Goal: Transaction & Acquisition: Purchase product/service

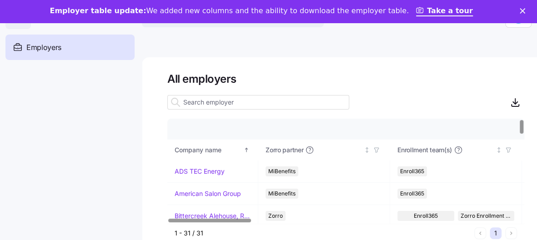
click at [265, 101] on input at bounding box center [258, 102] width 182 height 15
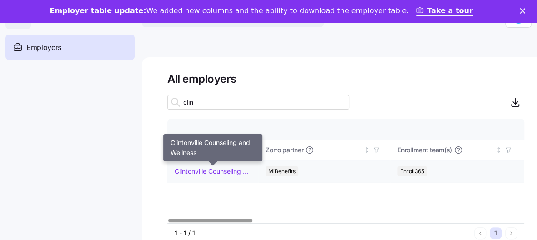
type input "clin"
click at [228, 171] on link "Clintonville Counseling and Wellness" at bounding box center [213, 171] width 76 height 9
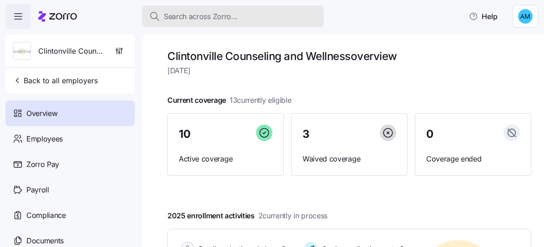
click at [234, 15] on span "Search across Zorro..." at bounding box center [201, 16] width 74 height 11
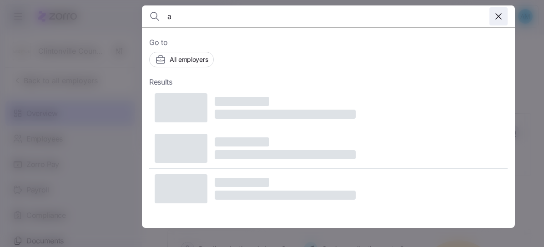
type input "a"
click at [503, 15] on icon "button" at bounding box center [498, 16] width 11 height 11
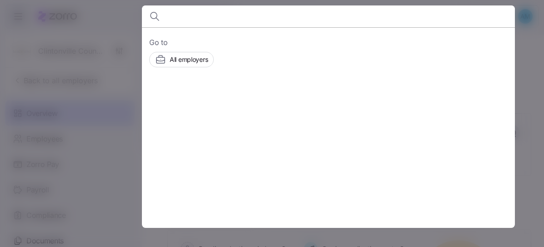
click at [117, 84] on div at bounding box center [272, 123] width 544 height 247
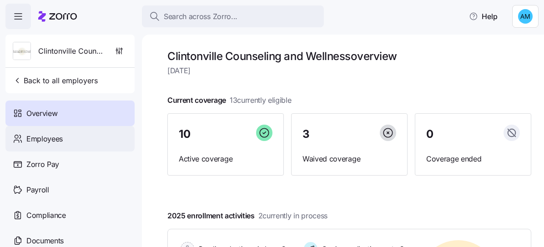
click at [70, 141] on div "Employees" at bounding box center [69, 138] width 129 height 25
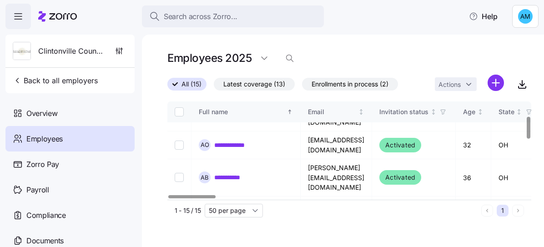
scroll to position [65, 0]
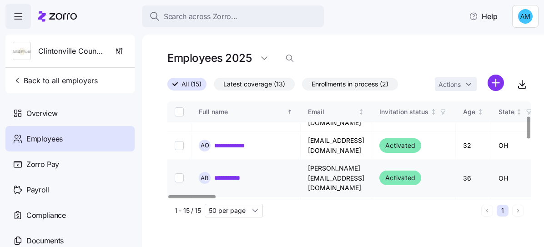
click at [231, 173] on link "**********" at bounding box center [232, 177] width 36 height 9
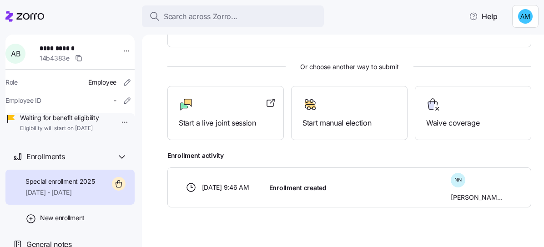
scroll to position [222, 0]
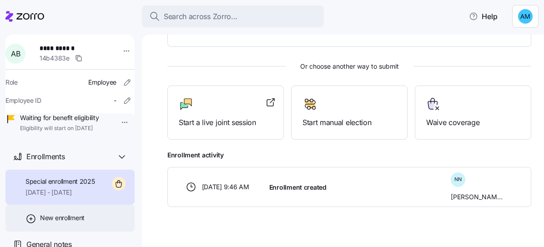
click at [70, 217] on span "New enrollment" at bounding box center [62, 217] width 45 height 9
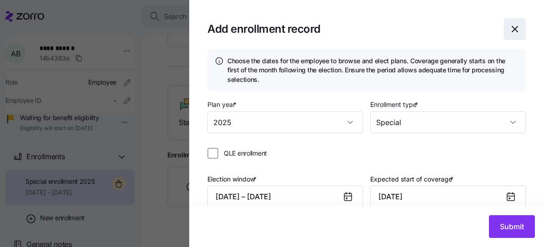
click at [509, 25] on icon "button" at bounding box center [514, 29] width 11 height 11
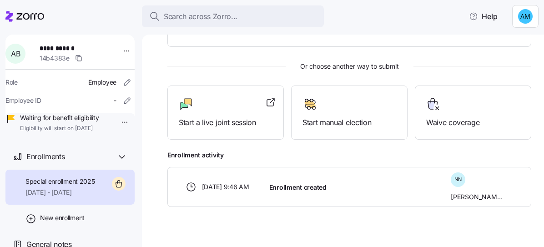
click at [77, 179] on span "Special enrollment 2025" at bounding box center [60, 181] width 70 height 9
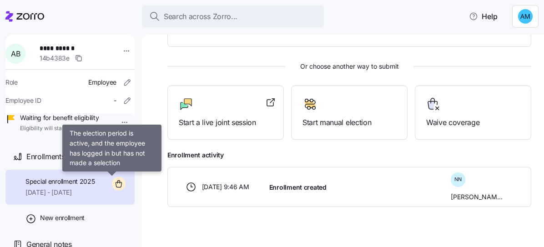
click at [115, 181] on icon at bounding box center [119, 184] width 14 height 14
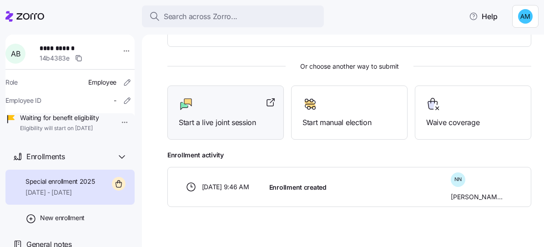
click at [237, 127] on div "Start a live joint session" at bounding box center [225, 113] width 116 height 54
click at [59, 242] on span "General notes" at bounding box center [48, 244] width 45 height 11
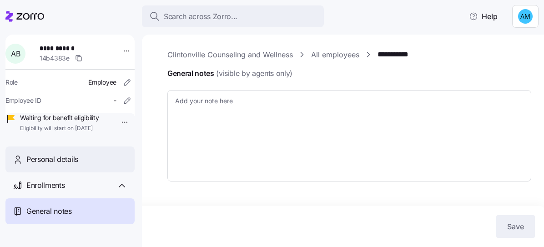
click at [67, 165] on span "Personal details" at bounding box center [52, 159] width 52 height 11
type textarea "x"
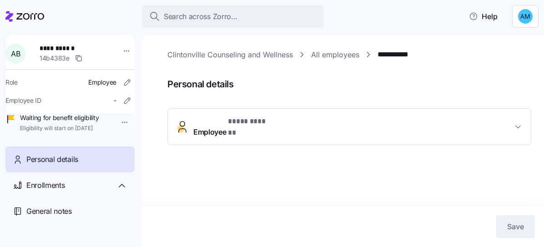
click at [282, 127] on span "Employee * **** ****** *" at bounding box center [352, 127] width 319 height 22
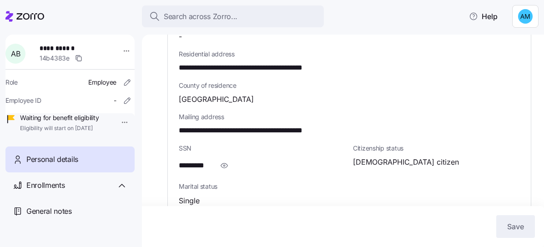
scroll to position [327, 0]
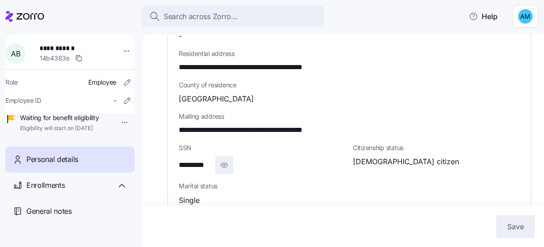
click at [225, 160] on icon "button" at bounding box center [224, 165] width 9 height 11
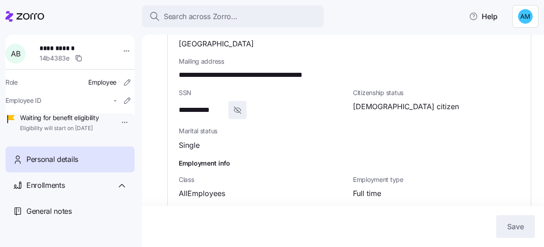
scroll to position [401, 0]
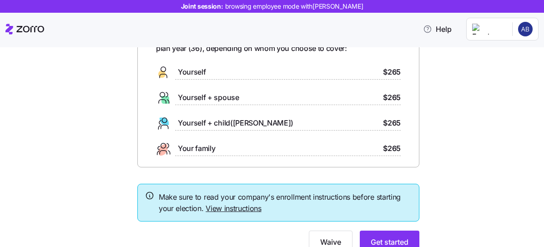
scroll to position [67, 0]
click at [393, 234] on button "Get started" at bounding box center [390, 241] width 60 height 23
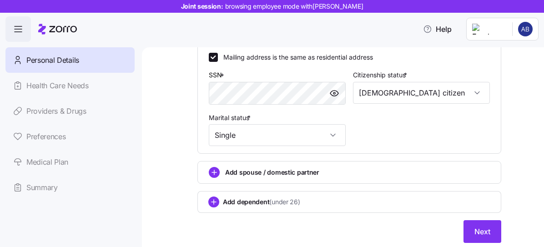
scroll to position [350, 0]
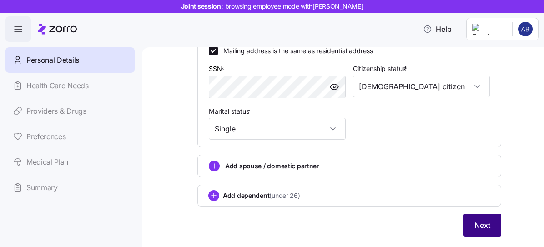
click at [485, 225] on span "Next" at bounding box center [482, 225] width 16 height 11
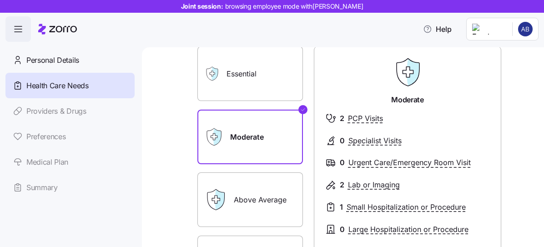
scroll to position [64, 0]
click at [255, 191] on label "Above Average" at bounding box center [250, 200] width 106 height 55
click at [0, 0] on input "Above Average" at bounding box center [0, 0] width 0 height 0
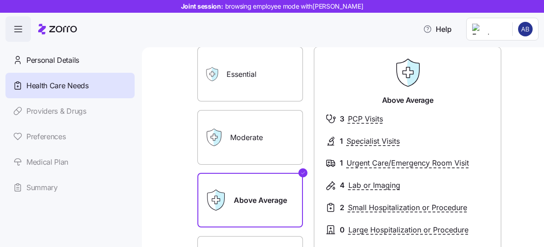
click at [253, 129] on label "Moderate" at bounding box center [250, 137] width 106 height 55
click at [0, 0] on input "Moderate" at bounding box center [0, 0] width 0 height 0
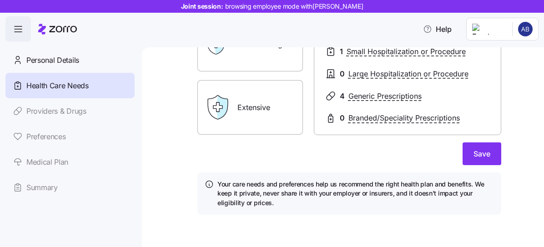
scroll to position [220, 0]
click at [487, 162] on button "Save" at bounding box center [482, 154] width 39 height 23
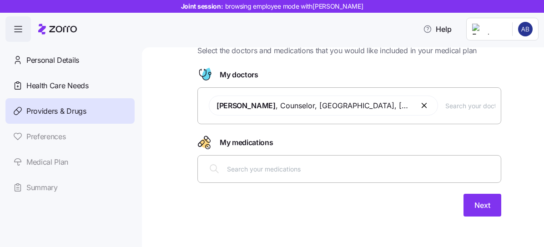
scroll to position [35, 0]
click at [480, 195] on button "Next" at bounding box center [483, 204] width 38 height 23
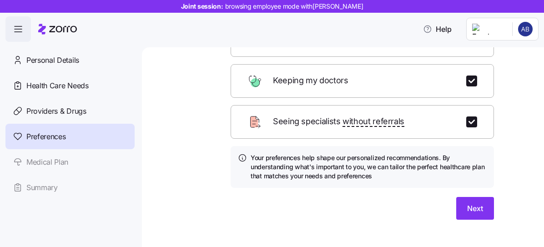
scroll to position [135, 0]
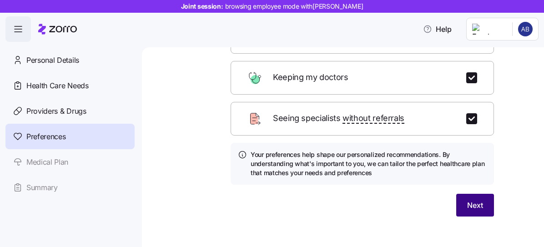
click at [459, 194] on button "Next" at bounding box center [475, 205] width 38 height 23
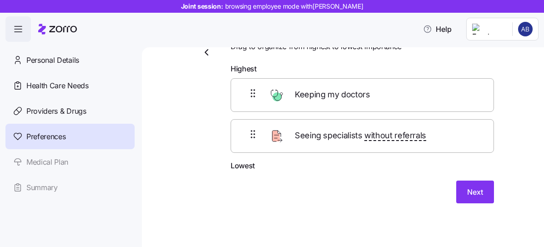
scroll to position [37, 0]
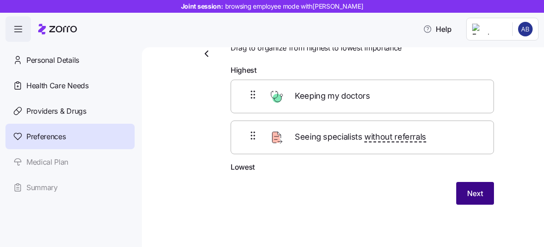
click at [480, 192] on button "Next" at bounding box center [475, 193] width 38 height 23
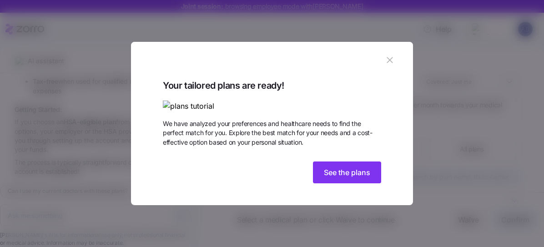
scroll to position [998, 0]
click at [387, 57] on icon "button" at bounding box center [390, 60] width 6 height 6
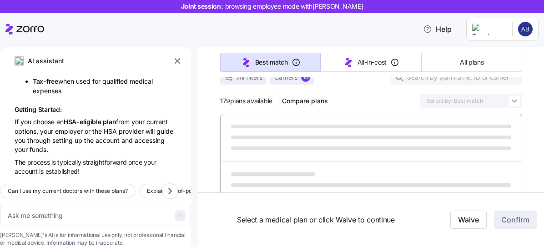
scroll to position [100, 0]
type textarea "x"
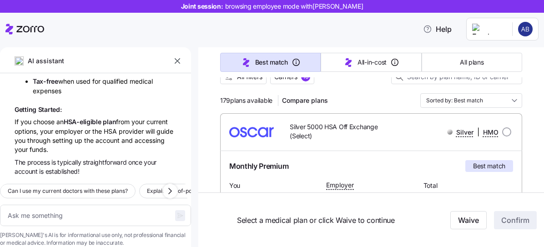
click at [175, 60] on icon "button" at bounding box center [177, 60] width 9 height 9
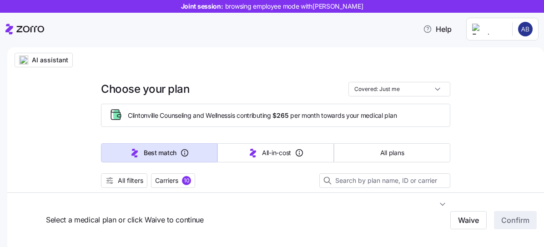
scroll to position [57, 0]
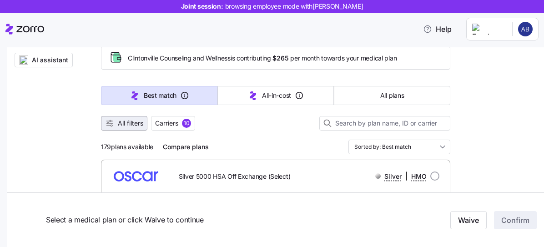
click at [133, 124] on span "All filters" at bounding box center [130, 123] width 25 height 9
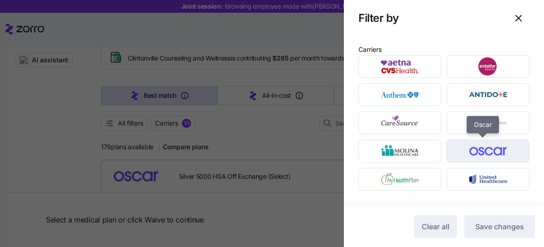
click at [475, 153] on img "button" at bounding box center [488, 151] width 67 height 18
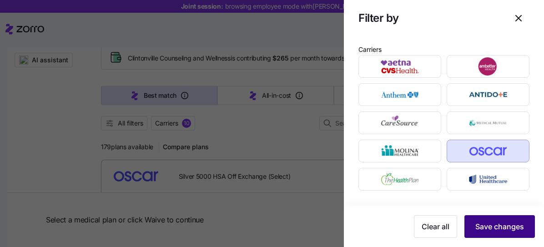
click at [497, 221] on button "Save changes" at bounding box center [499, 226] width 71 height 23
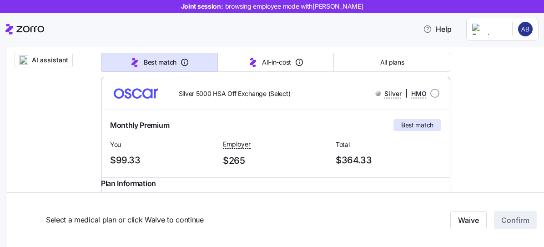
click at [254, 151] on div "Employer $265" at bounding box center [276, 153] width 106 height 30
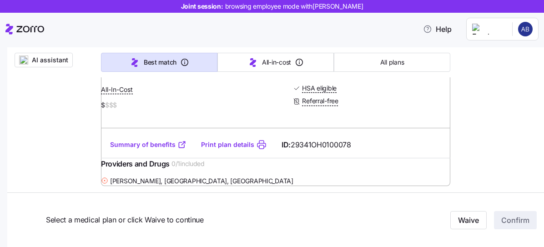
scroll to position [286, 0]
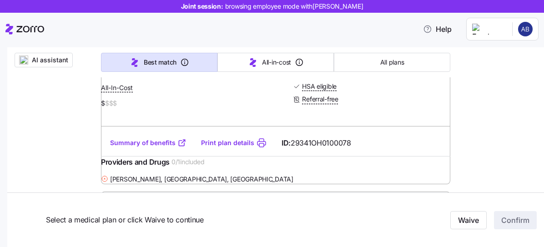
click at [153, 147] on link "Summary of benefits" at bounding box center [148, 142] width 76 height 9
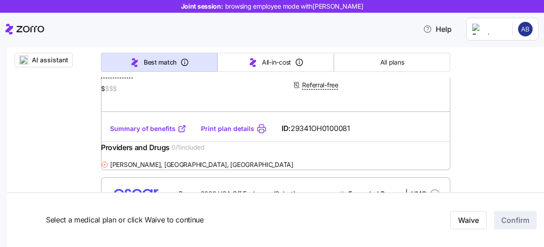
scroll to position [562, 0]
click at [166, 133] on link "Summary of benefits" at bounding box center [148, 128] width 76 height 9
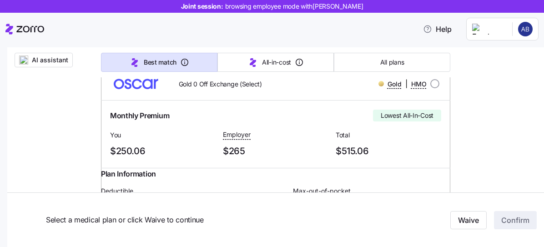
scroll to position [411, 0]
click at [434, 88] on input "radio" at bounding box center [434, 83] width 9 height 9
radio input "true"
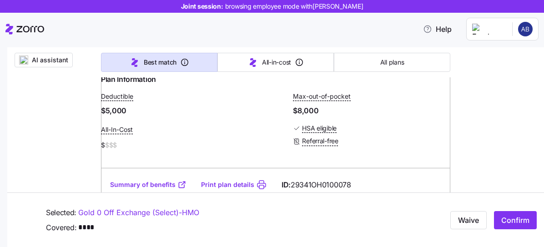
scroll to position [310, 0]
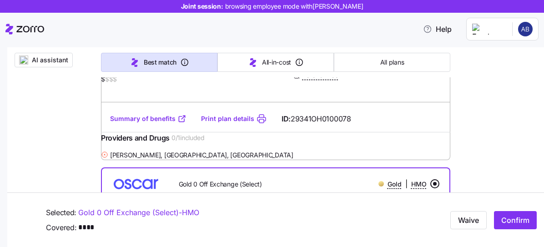
click at [153, 122] on link "Summary of benefits" at bounding box center [148, 118] width 76 height 9
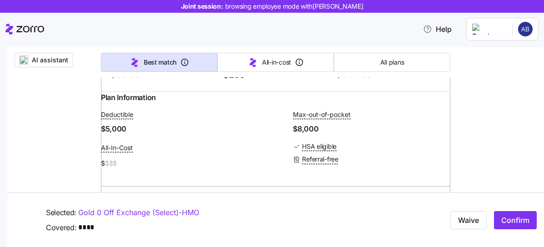
scroll to position [0, 0]
